Goal: Information Seeking & Learning: Learn about a topic

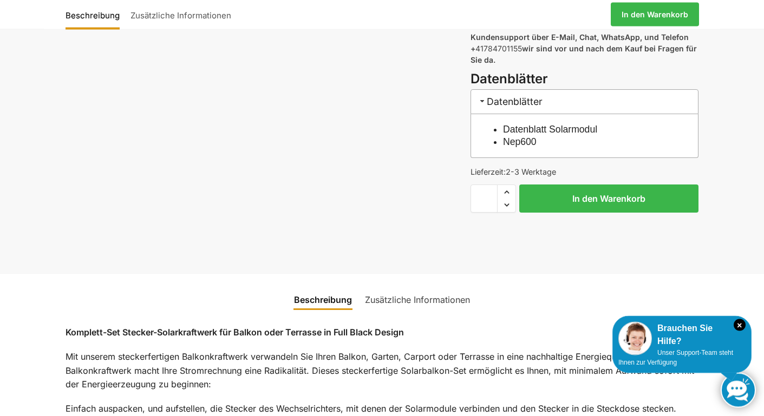
scroll to position [552, 0]
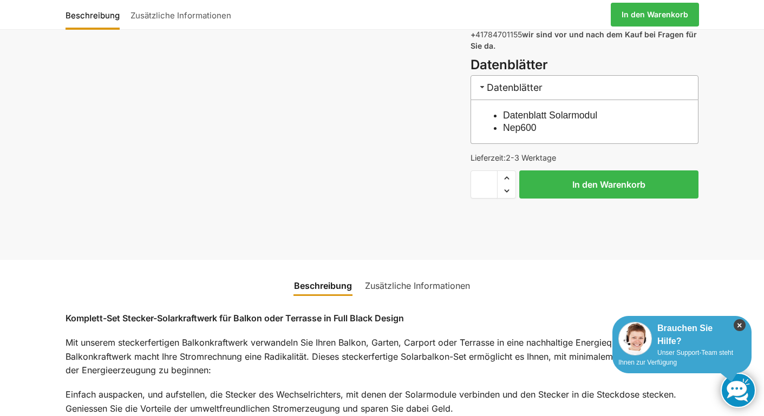
click at [742, 323] on icon "×" at bounding box center [740, 325] width 12 height 12
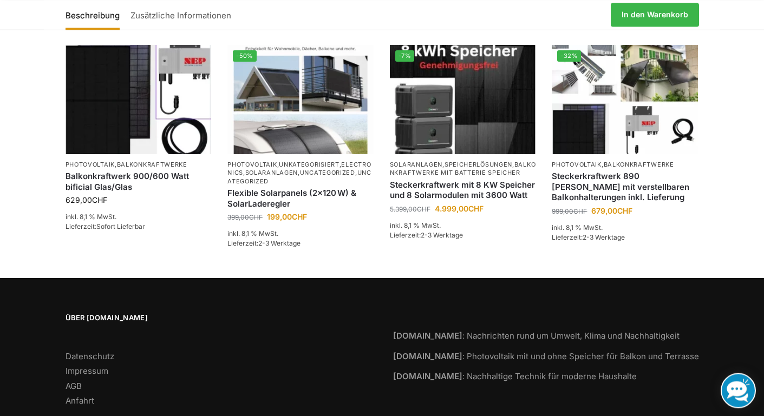
scroll to position [1732, 0]
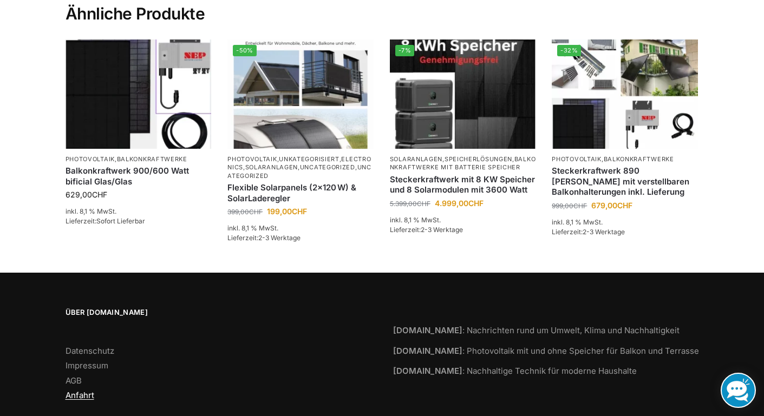
click at [81, 390] on link "Anfahrt" at bounding box center [80, 395] width 29 height 10
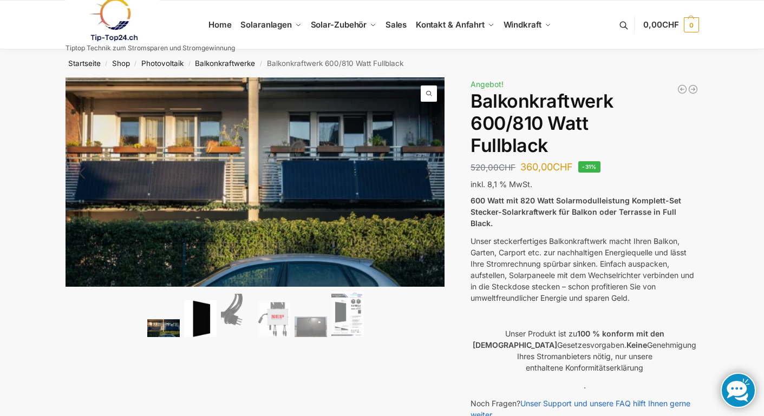
click at [202, 322] on img at bounding box center [200, 318] width 32 height 37
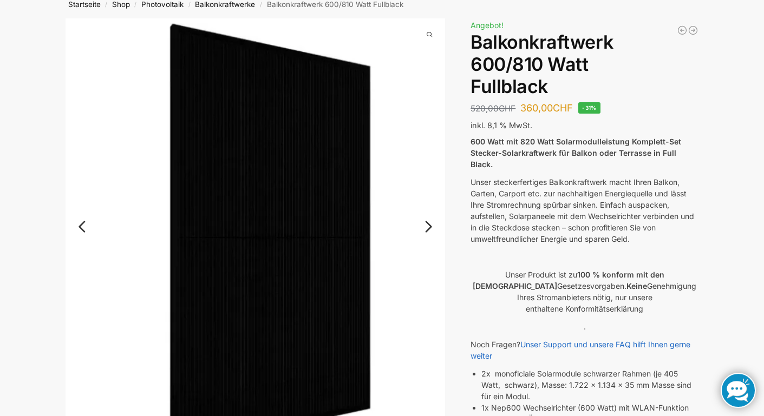
scroll to position [110, 0]
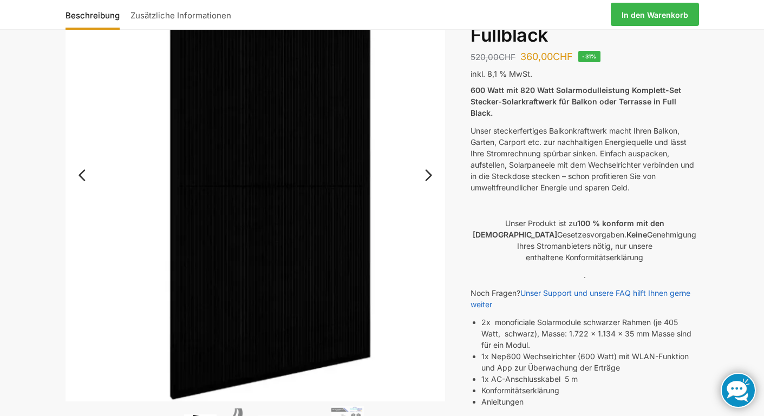
click at [431, 177] on link "Next" at bounding box center [427, 180] width 36 height 11
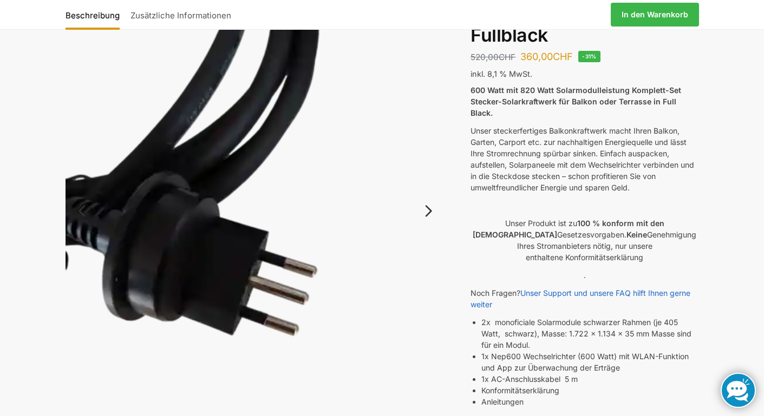
click at [424, 213] on link "Next" at bounding box center [427, 216] width 36 height 11
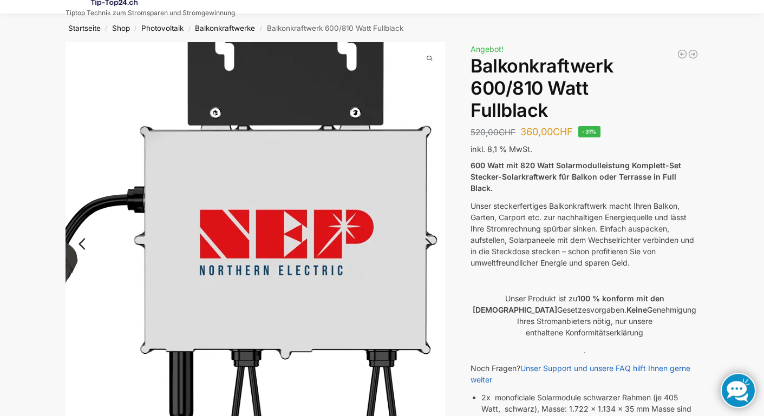
scroll to position [0, 0]
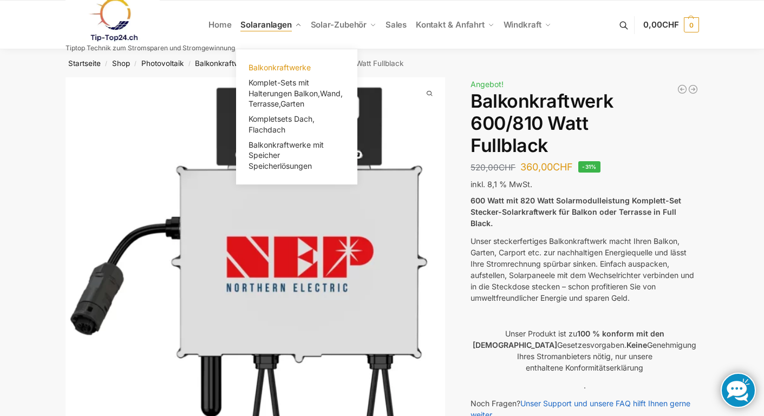
click at [287, 64] on span "Balkonkraftwerke" at bounding box center [279, 67] width 62 height 9
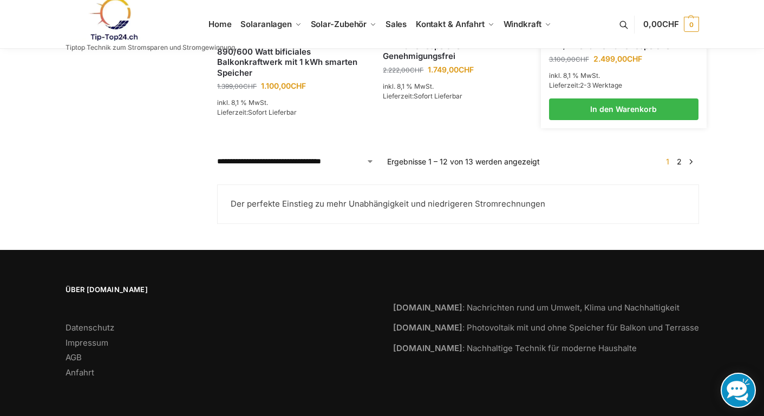
scroll to position [754, 0]
